Goal: Use online tool/utility

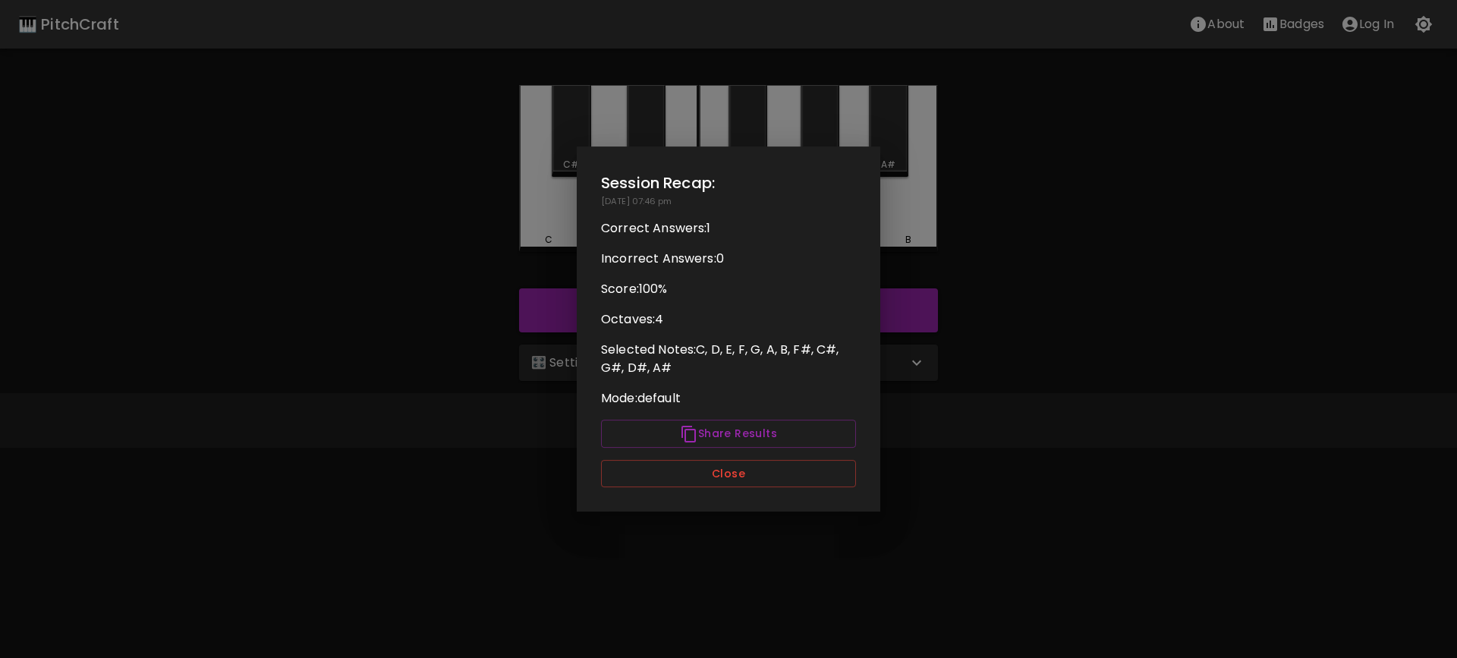
click at [745, 482] on button "Close" at bounding box center [728, 474] width 255 height 28
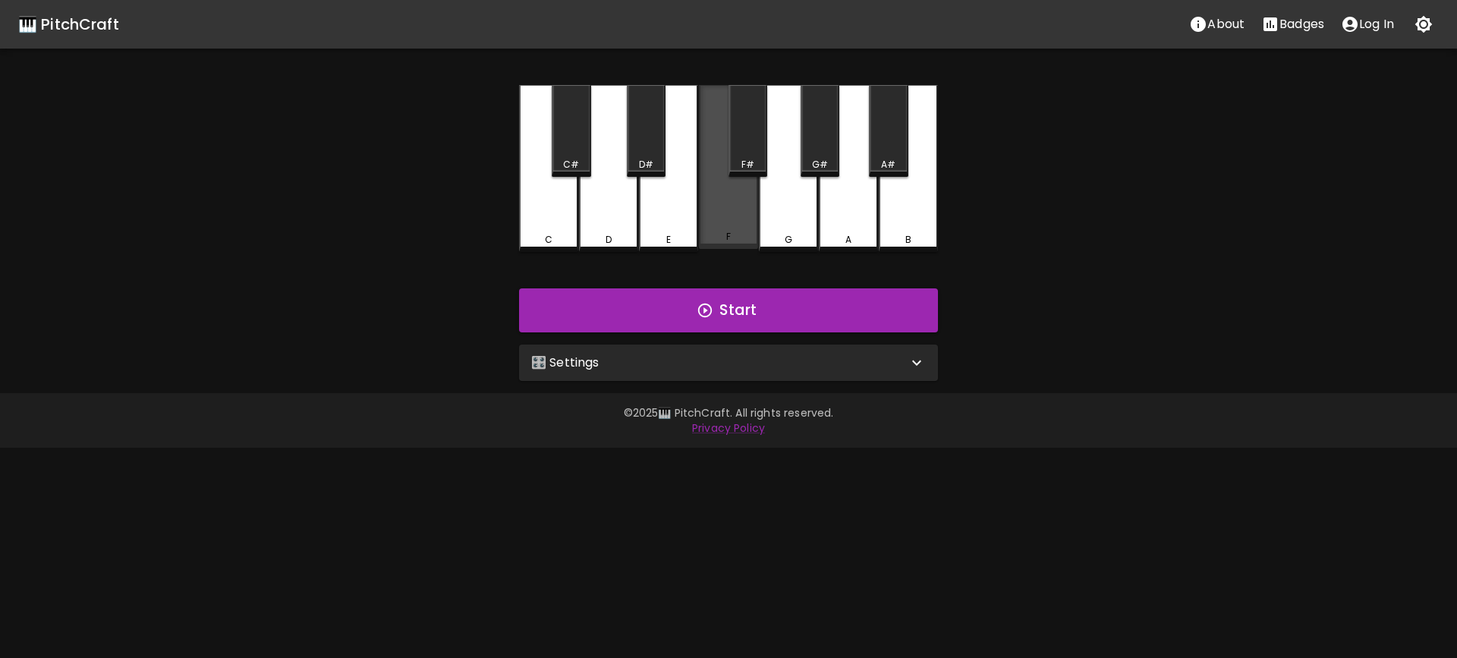
click at [722, 223] on div "F" at bounding box center [728, 167] width 59 height 164
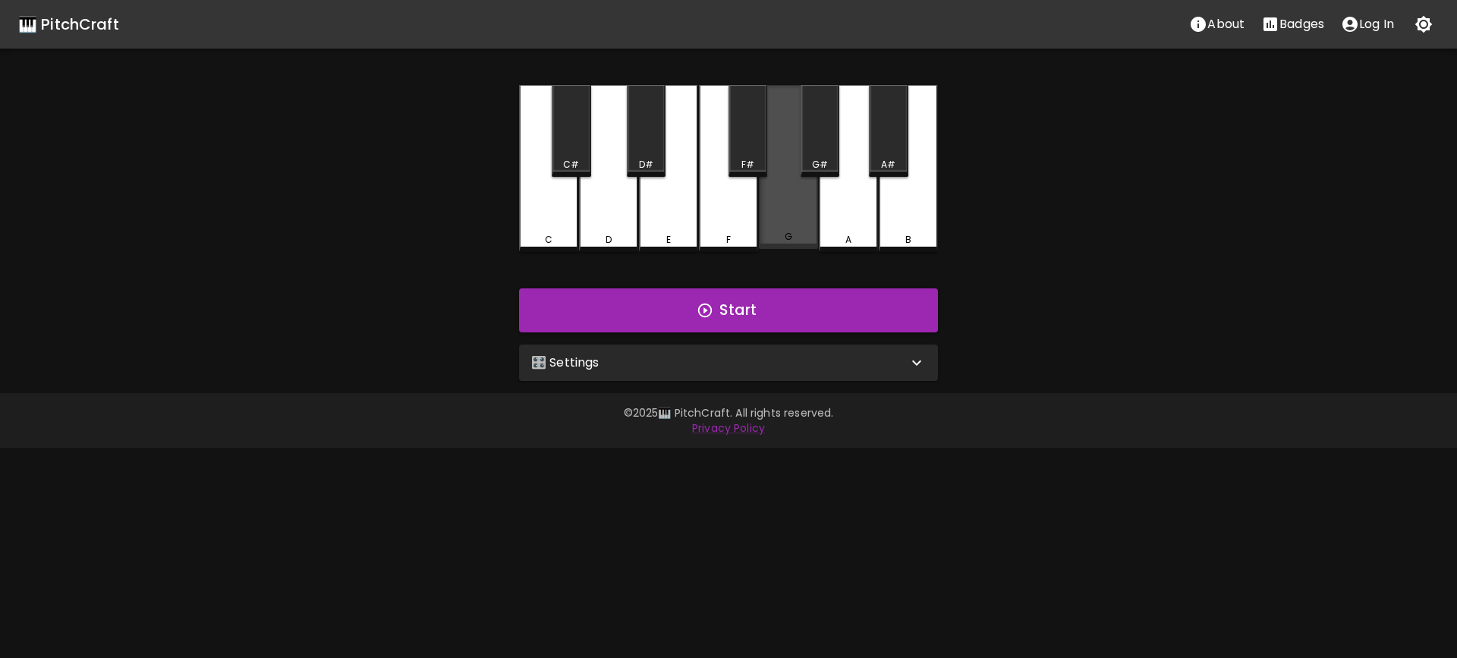
drag, startPoint x: 779, startPoint y: 213, endPoint x: 731, endPoint y: 128, distance: 97.5
click at [779, 212] on div "G" at bounding box center [788, 167] width 59 height 164
click at [733, 129] on div "F#" at bounding box center [748, 131] width 39 height 92
drag, startPoint x: 744, startPoint y: 138, endPoint x: 738, endPoint y: 146, distance: 9.7
click at [744, 140] on div "F#" at bounding box center [748, 131] width 39 height 92
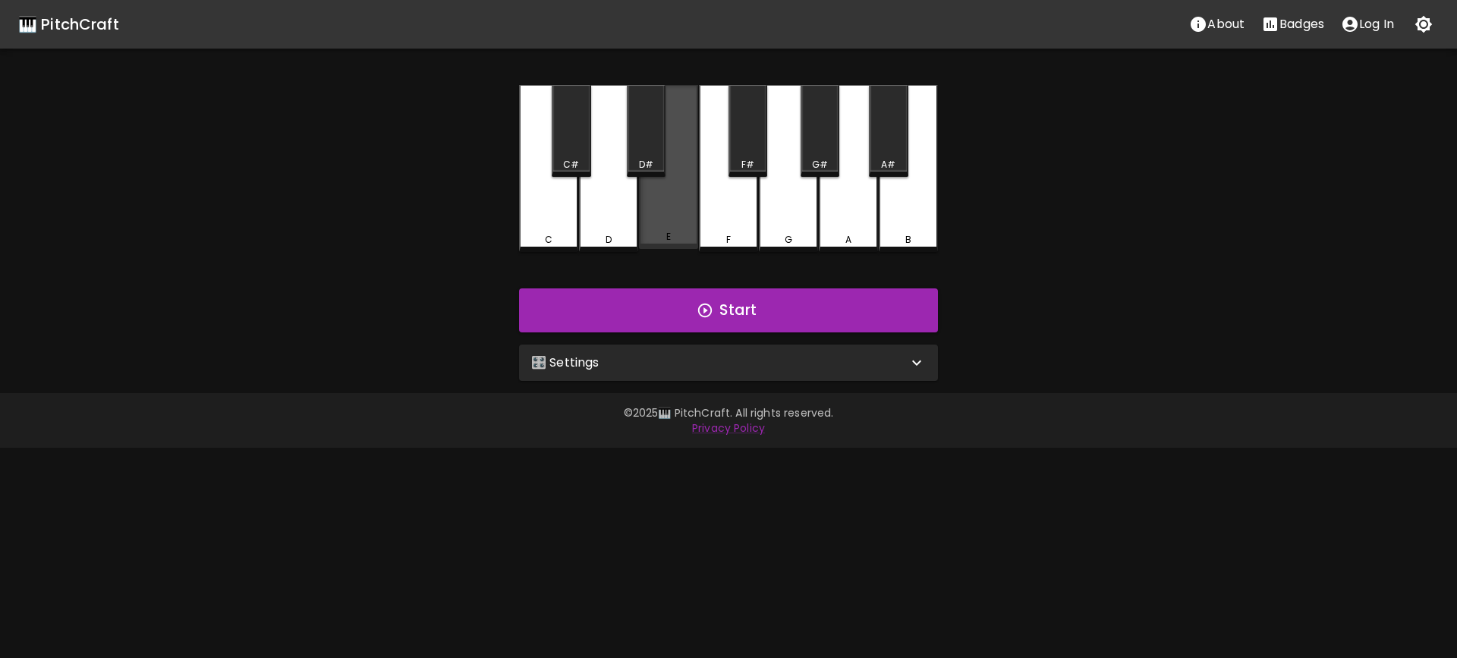
click at [660, 202] on div "E" at bounding box center [668, 167] width 59 height 164
drag, startPoint x: 748, startPoint y: 128, endPoint x: 730, endPoint y: 185, distance: 60.5
click at [742, 159] on div "F#" at bounding box center [748, 131] width 39 height 92
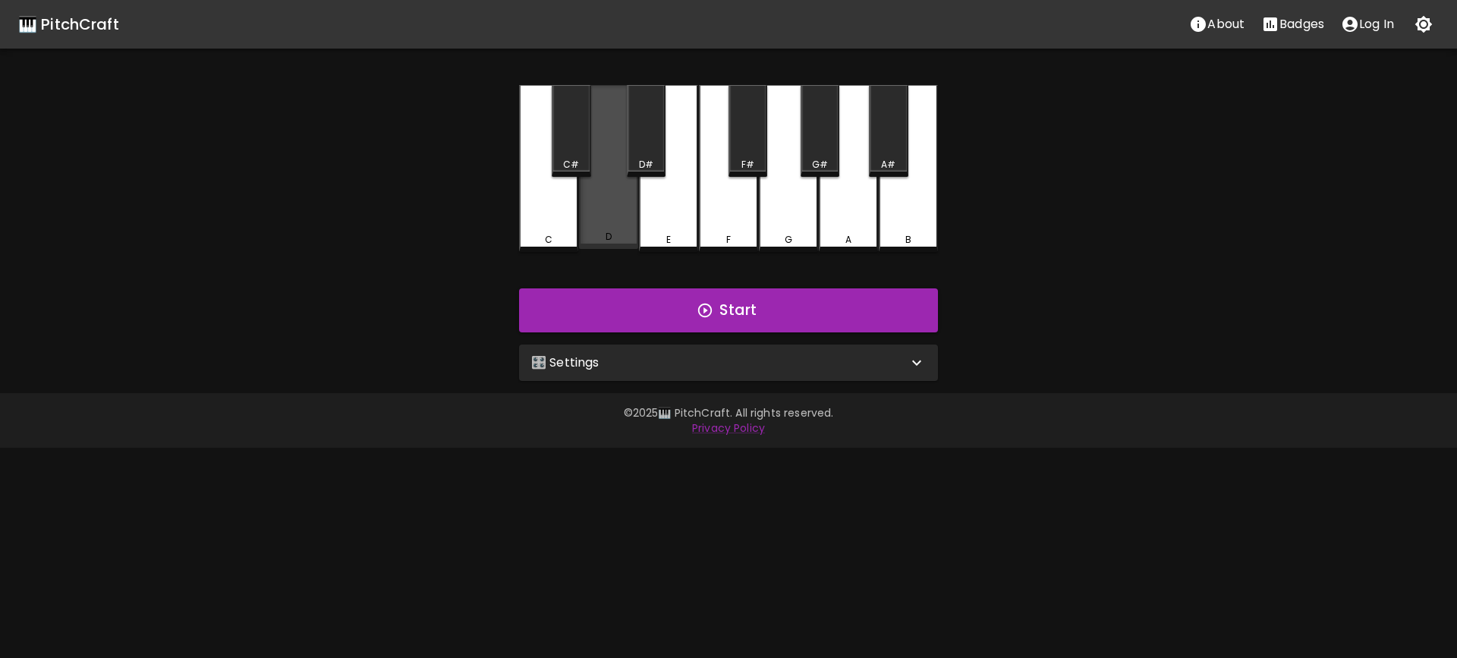
click at [602, 237] on div "D" at bounding box center [609, 237] width 56 height 14
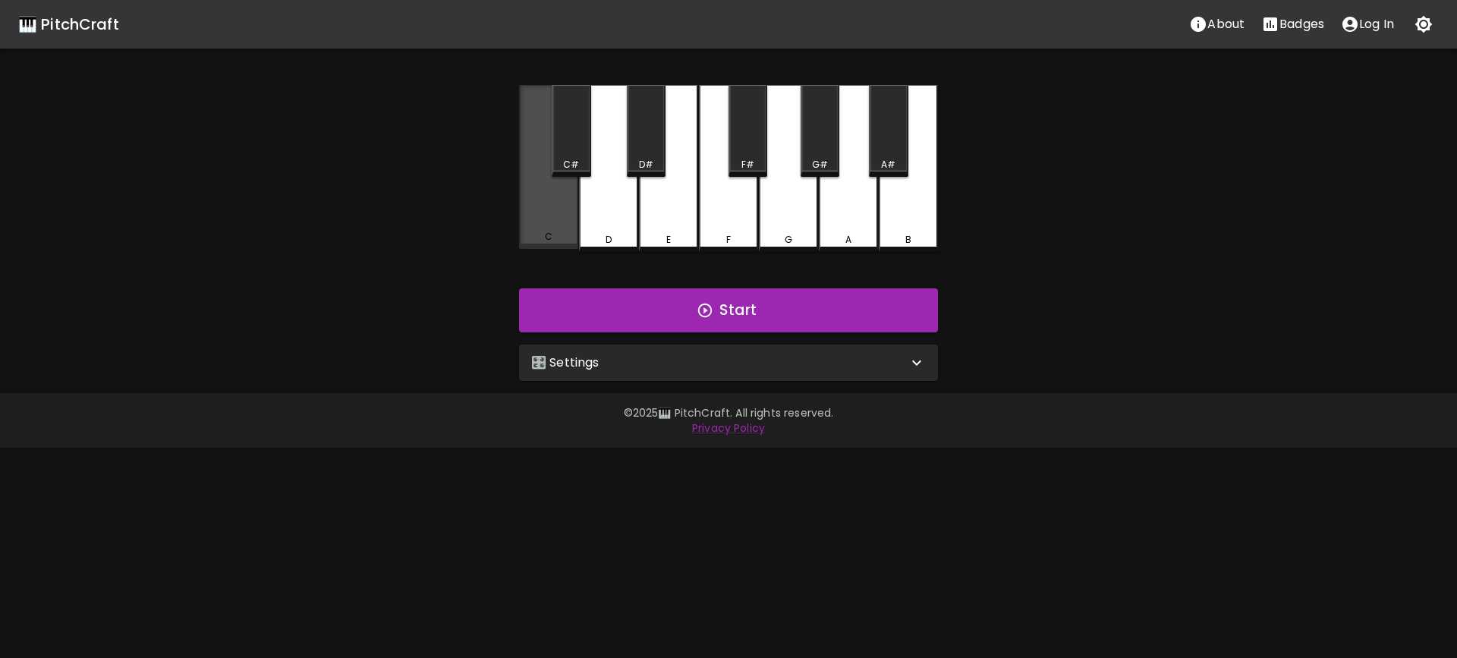
drag, startPoint x: 546, startPoint y: 221, endPoint x: 744, endPoint y: 167, distance: 205.3
click at [576, 215] on div "C" at bounding box center [548, 167] width 59 height 164
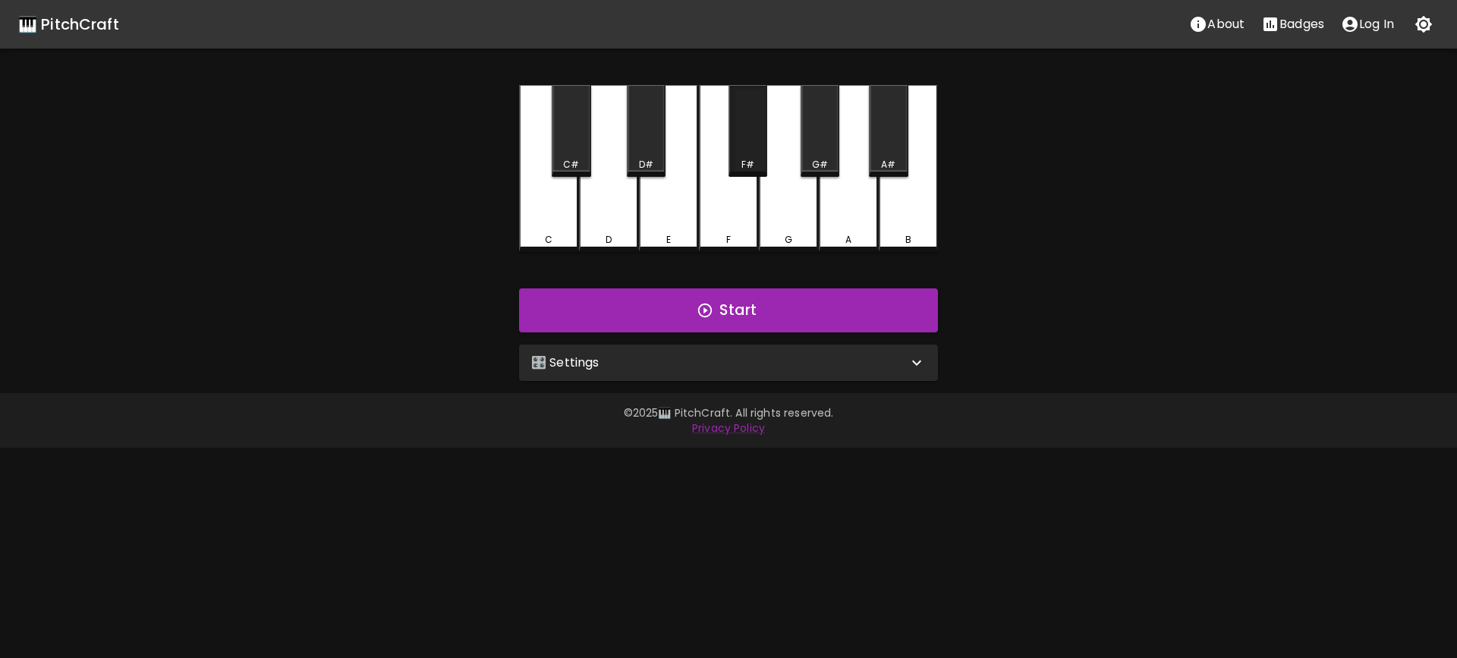
drag, startPoint x: 763, startPoint y: 149, endPoint x: 616, endPoint y: 207, distance: 157.7
click at [720, 171] on div "C C# D D# E F F# G G# A A# B" at bounding box center [728, 168] width 419 height 167
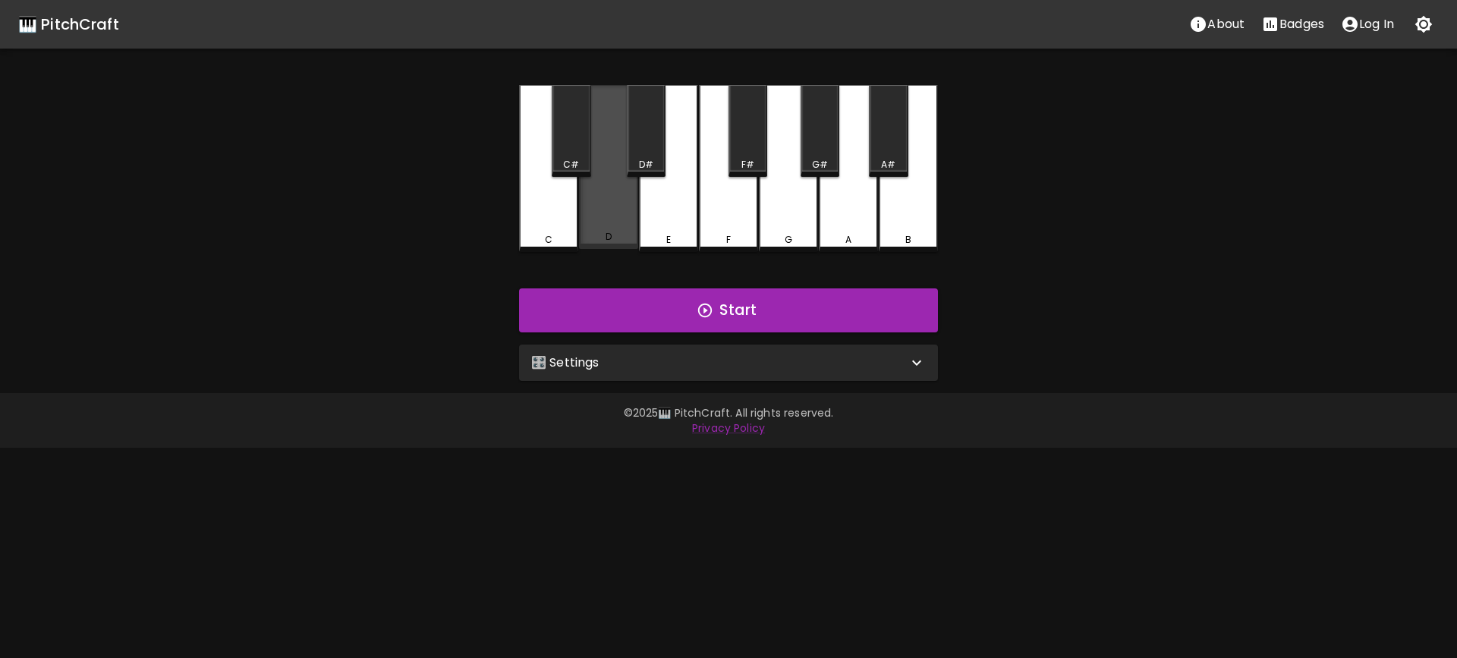
click at [616, 207] on div "D" at bounding box center [608, 167] width 59 height 164
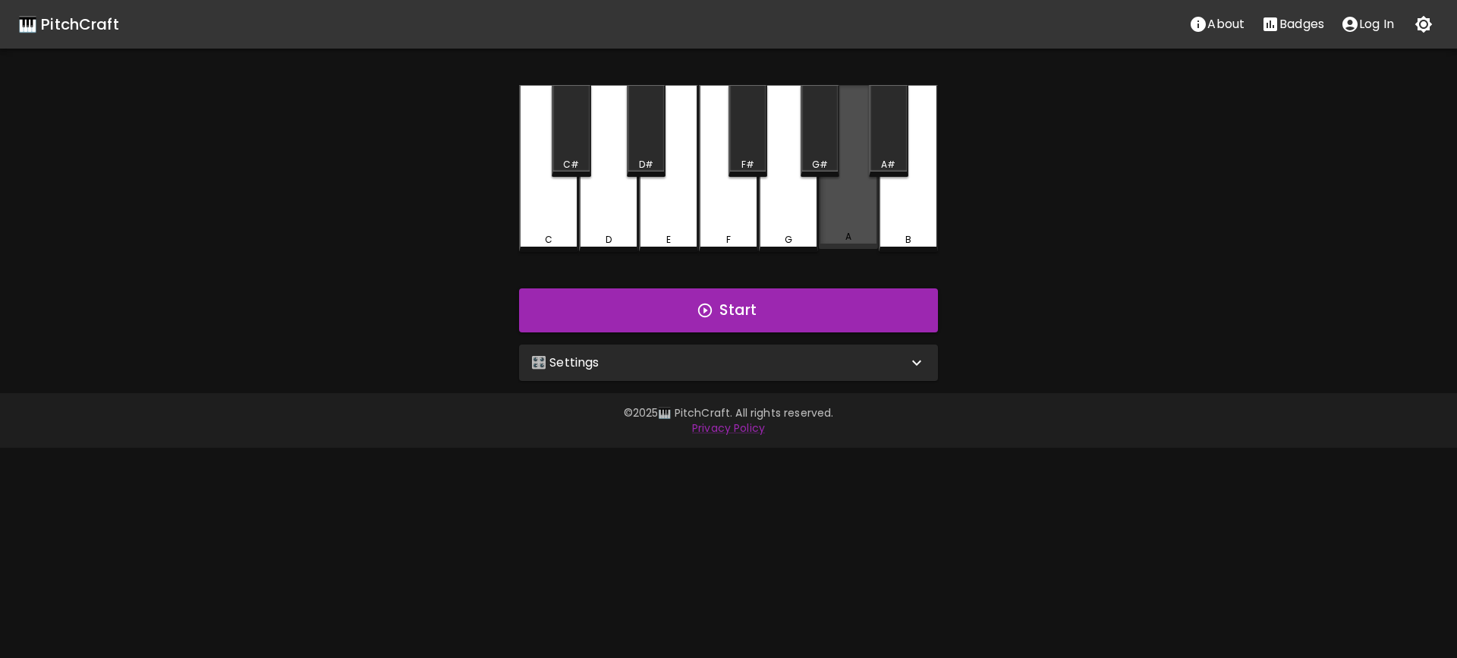
click at [855, 204] on div "A" at bounding box center [848, 167] width 59 height 164
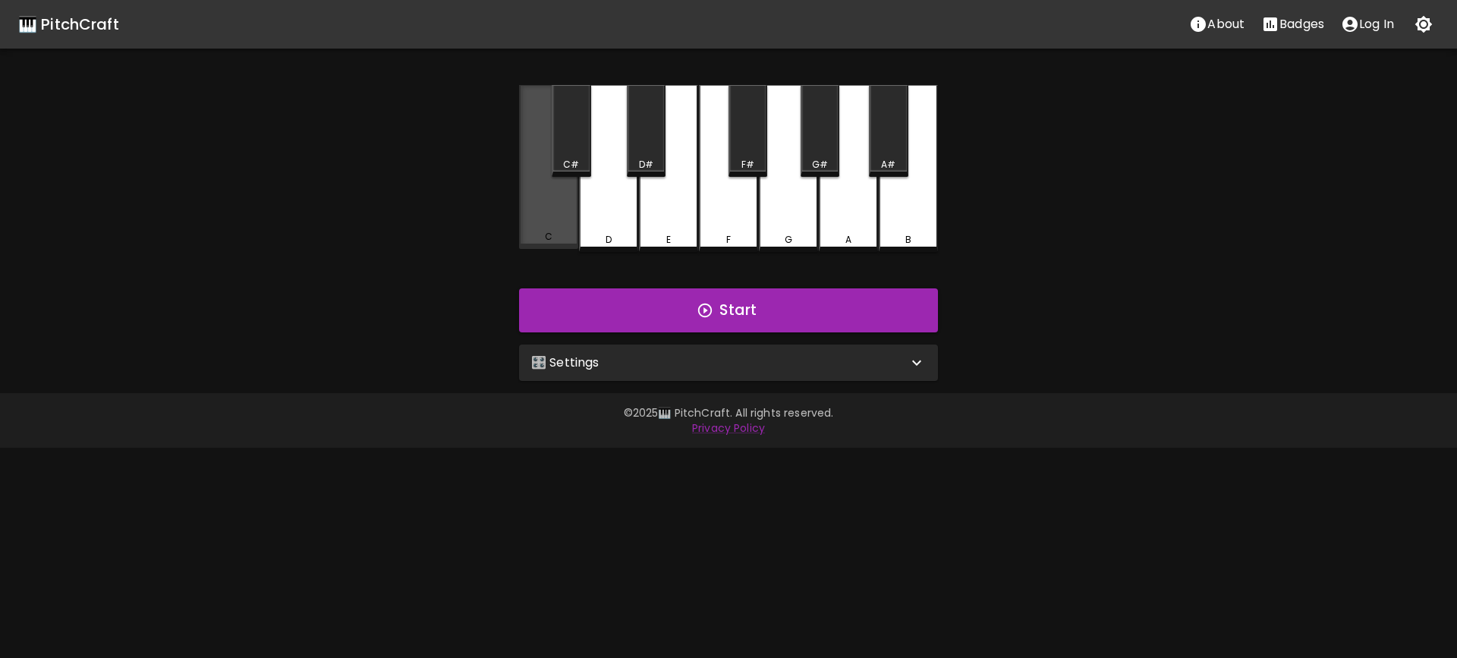
click at [570, 224] on div "C" at bounding box center [548, 167] width 59 height 164
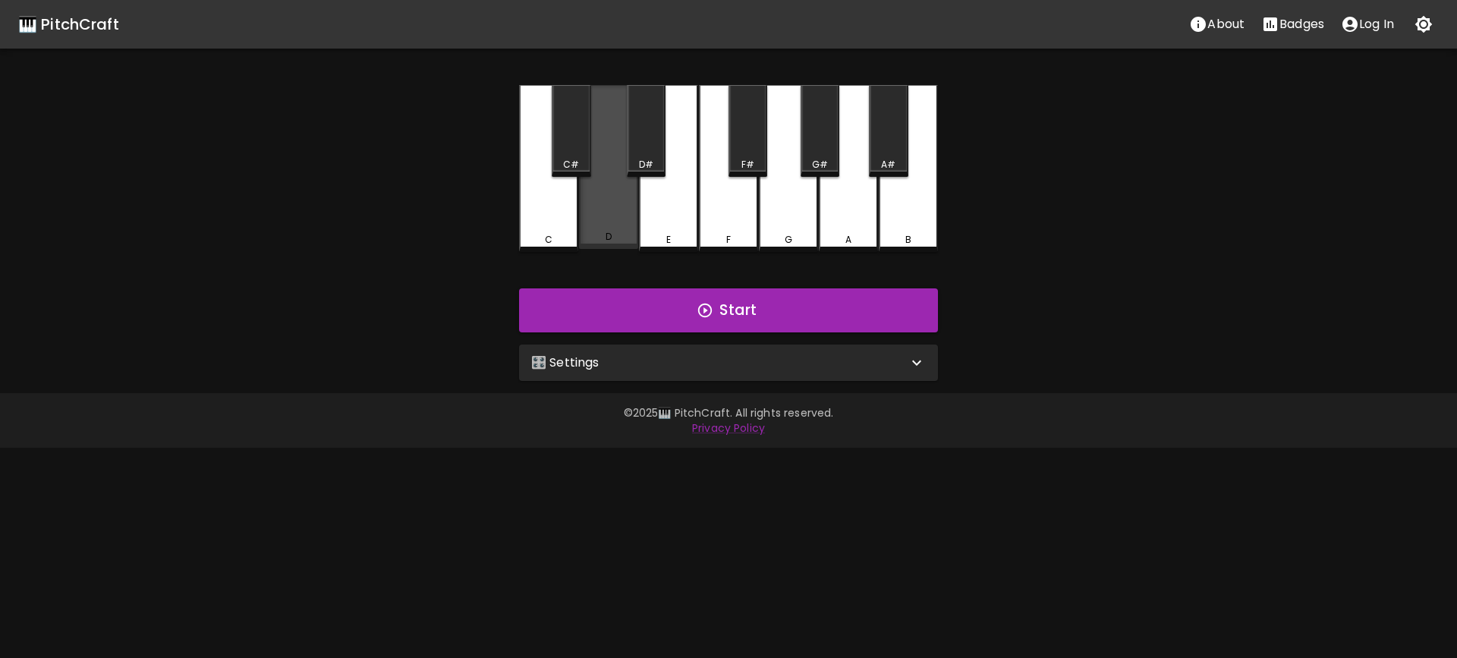
click at [597, 215] on div "D" at bounding box center [608, 167] width 59 height 164
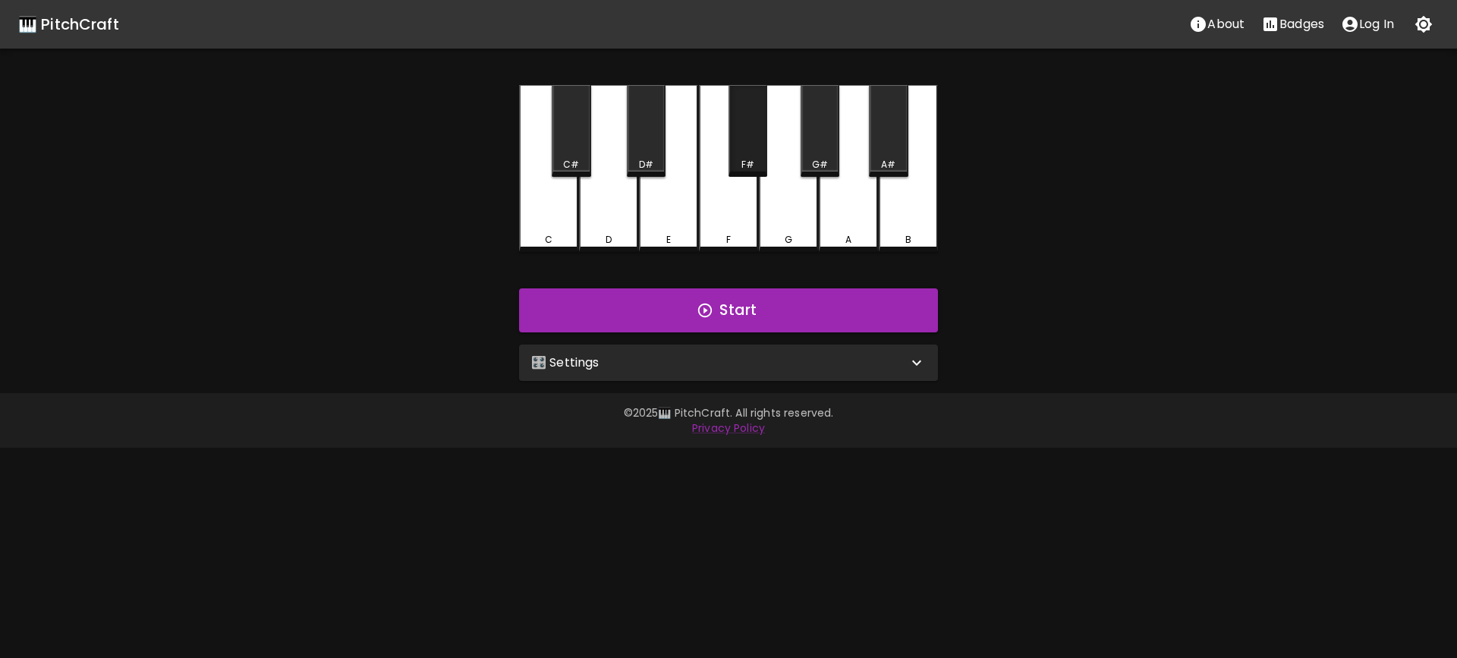
drag, startPoint x: 750, startPoint y: 155, endPoint x: 832, endPoint y: 209, distance: 98.1
click at [753, 159] on div "F#" at bounding box center [748, 131] width 39 height 92
drag, startPoint x: 845, startPoint y: 215, endPoint x: 837, endPoint y: 213, distance: 7.7
click at [843, 215] on div "A" at bounding box center [848, 167] width 59 height 164
drag, startPoint x: 817, startPoint y: 227, endPoint x: 859, endPoint y: 218, distance: 42.7
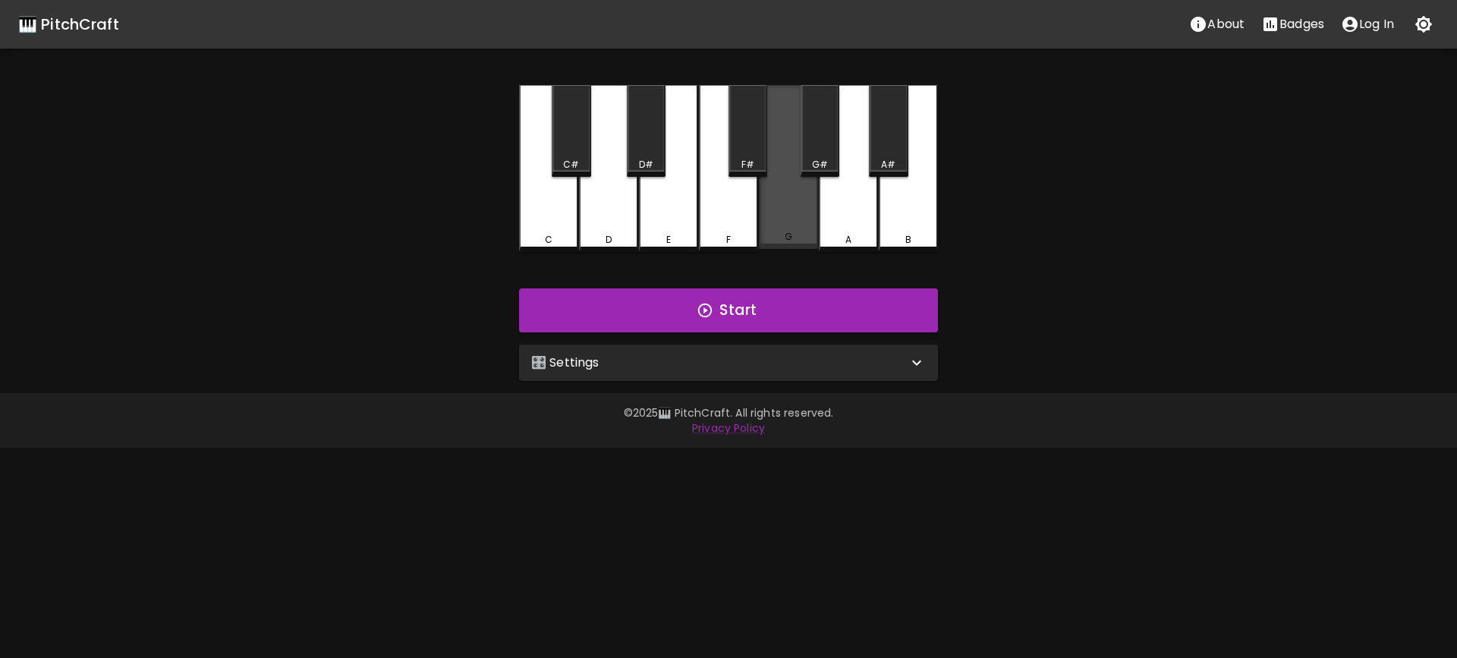
click at [827, 227] on div "C C# D D# E F F# G G# A A# B" at bounding box center [728, 168] width 419 height 167
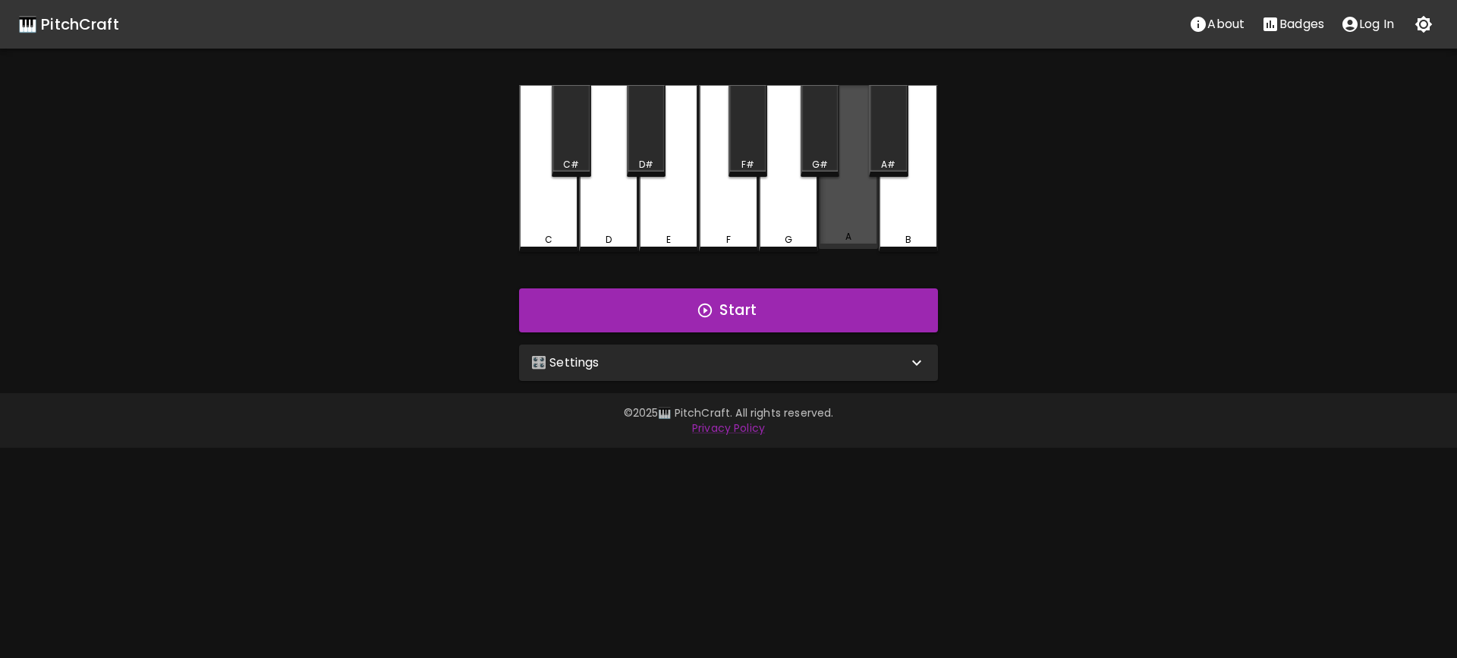
click at [849, 219] on div "A" at bounding box center [848, 167] width 59 height 164
